Goal: Task Accomplishment & Management: Complete application form

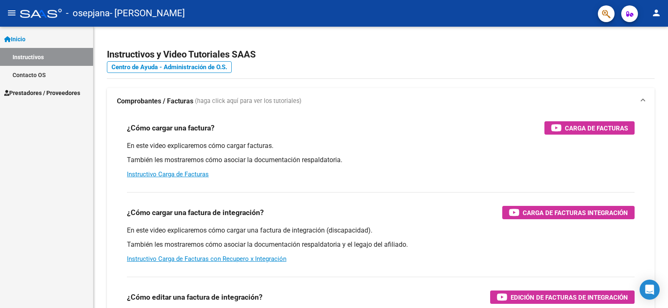
click at [65, 92] on span "Prestadores / Proveedores" at bounding box center [42, 92] width 76 height 9
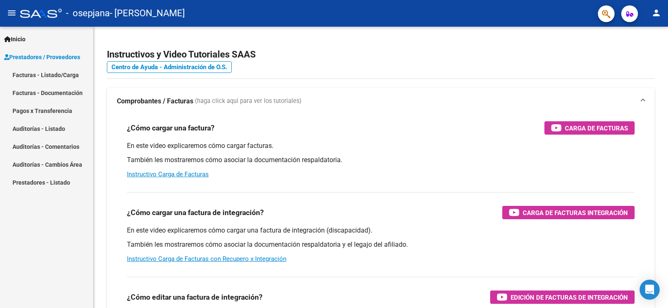
click at [65, 73] on link "Facturas - Listado/Carga" at bounding box center [46, 75] width 93 height 18
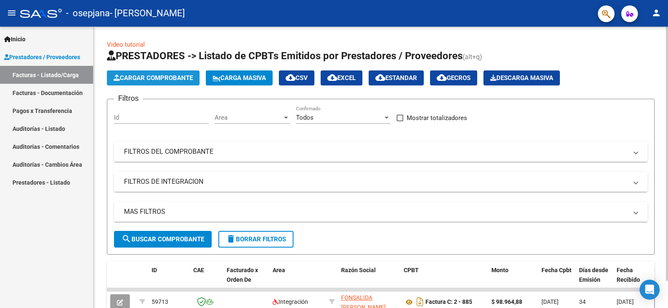
click at [147, 74] on button "Cargar Comprobante" at bounding box center [153, 78] width 93 height 15
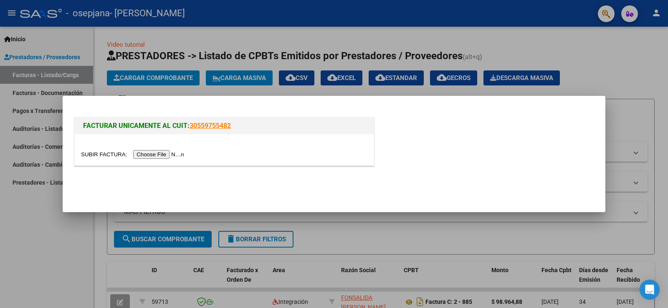
click at [166, 155] on input "file" at bounding box center [134, 154] width 106 height 9
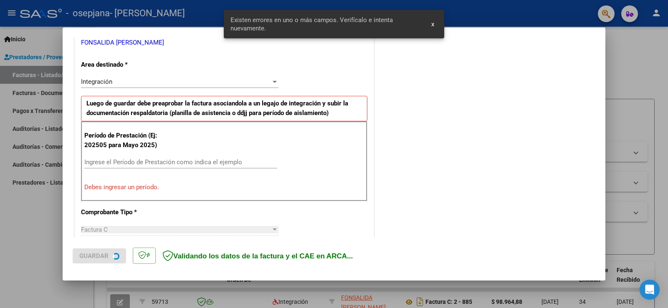
scroll to position [175, 0]
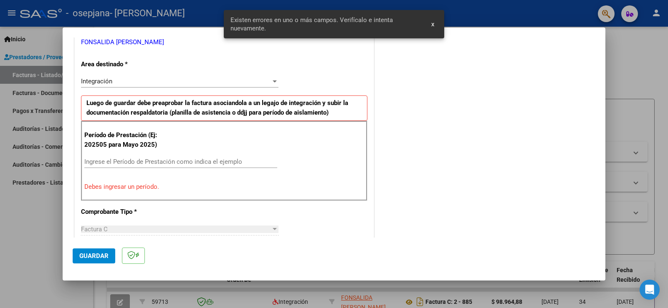
click at [138, 162] on input "Ingrese el Período de Prestación como indica el ejemplo" at bounding box center [180, 162] width 193 height 8
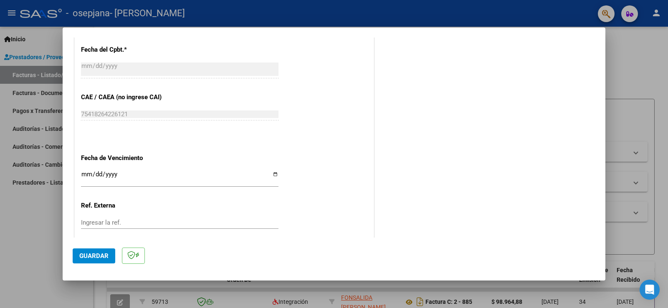
scroll to position [534, 0]
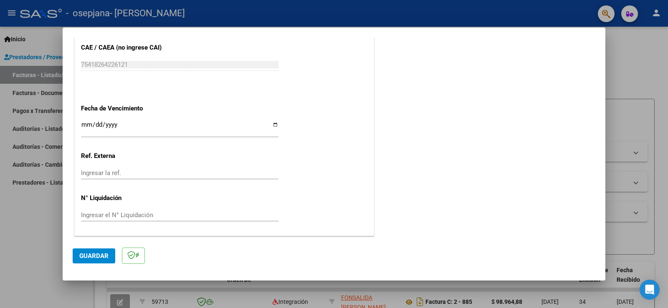
type input "202509"
click at [272, 128] on input "Ingresar la fecha" at bounding box center [179, 127] width 197 height 13
type input "[DATE]"
click at [99, 255] on span "Guardar" at bounding box center [93, 257] width 29 height 8
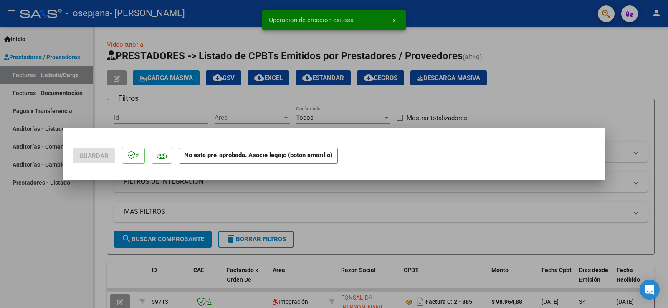
scroll to position [0, 0]
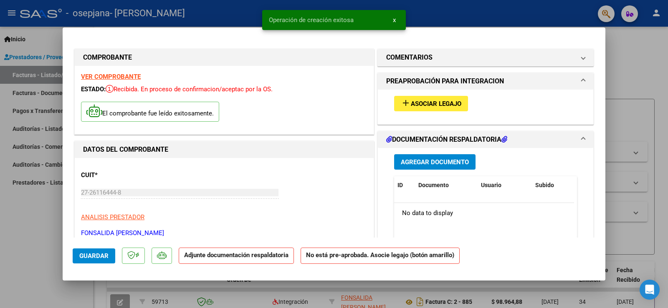
click at [420, 105] on span "Asociar Legajo" at bounding box center [436, 104] width 51 height 8
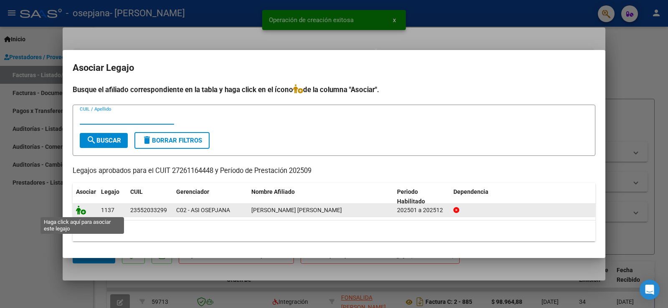
click at [84, 214] on icon at bounding box center [81, 210] width 10 height 9
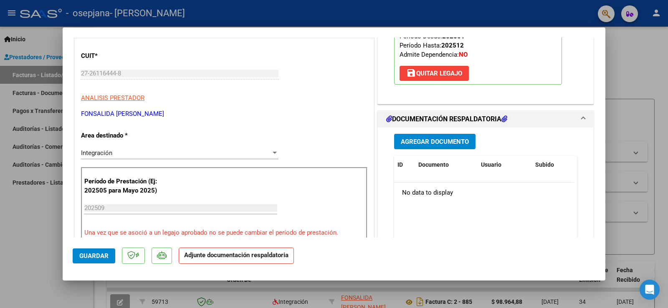
scroll to position [125, 0]
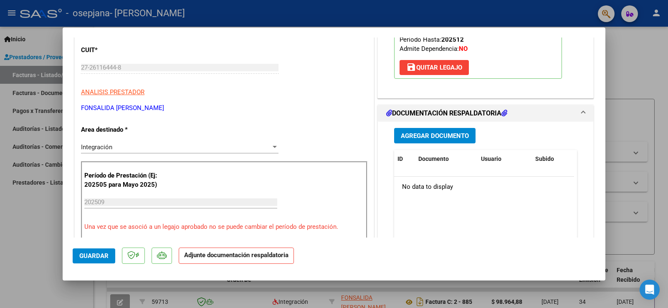
click at [422, 134] on span "Agregar Documento" at bounding box center [435, 136] width 68 height 8
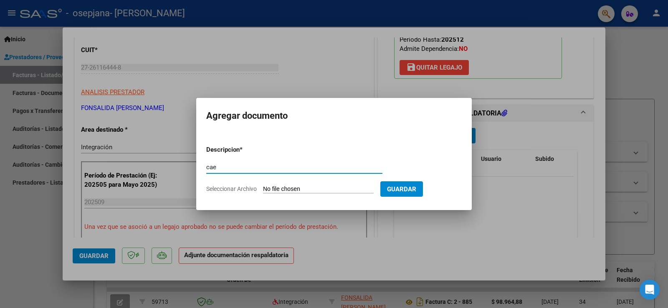
type input "cae"
click at [320, 186] on input "Seleccionar Archivo" at bounding box center [318, 190] width 111 height 8
type input "C:\fakepath\Constatación de Comprobantes _ AFIP09.mhtml"
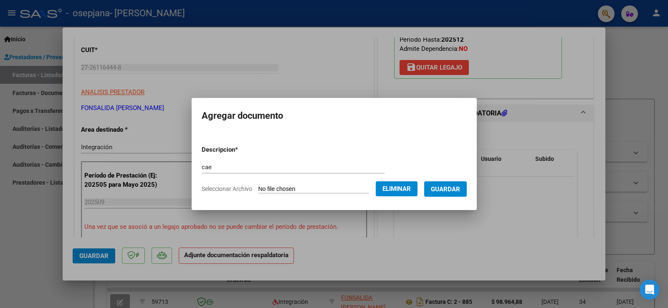
click at [450, 191] on span "Guardar" at bounding box center [445, 190] width 29 height 8
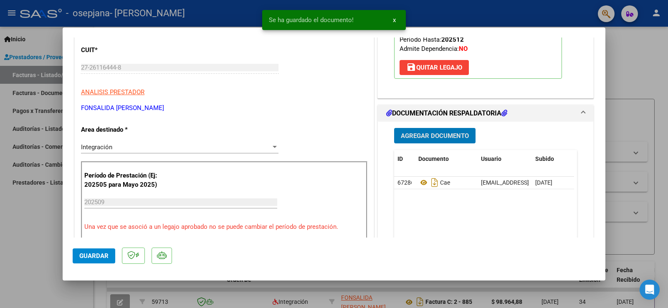
click at [464, 139] on span "Agregar Documento" at bounding box center [435, 136] width 68 height 8
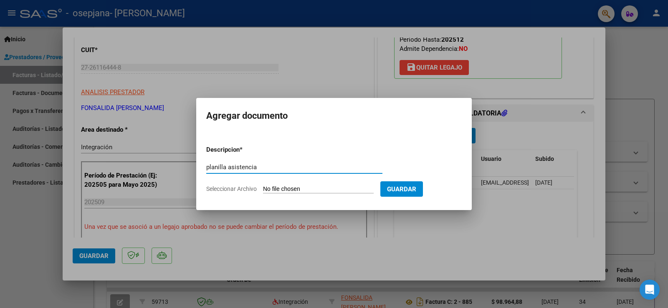
type input "planilla asistencia"
click at [328, 186] on input "Seleccionar Archivo" at bounding box center [318, 190] width 111 height 8
type input "C:\fakepath\[PERSON_NAME] 09(2).pdf"
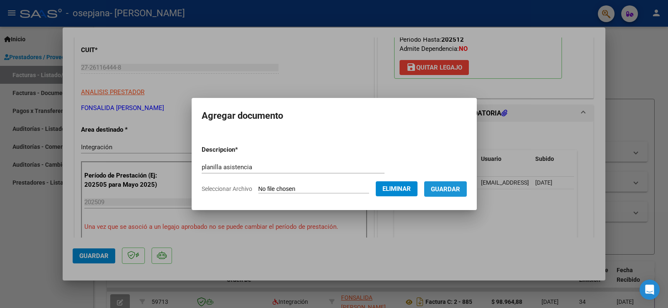
click at [455, 193] on span "Guardar" at bounding box center [445, 190] width 29 height 8
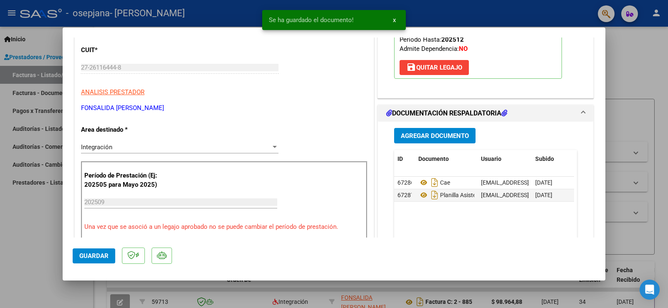
click at [71, 251] on mat-dialog-container "COMPROBANTE VER COMPROBANTE ESTADO: Recibida. En proceso de confirmacion/acepta…" at bounding box center [334, 154] width 543 height 253
click at [79, 253] on span "Guardar" at bounding box center [93, 257] width 29 height 8
click at [43, 232] on div at bounding box center [334, 154] width 668 height 308
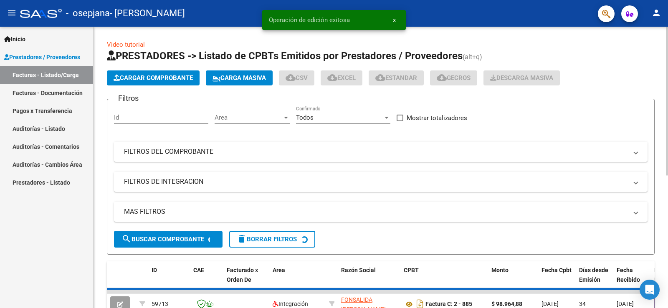
scroll to position [167, 0]
